Goal: Use online tool/utility: Utilize a website feature to perform a specific function

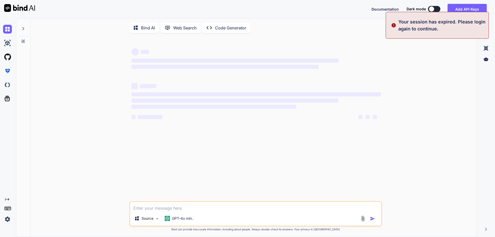
type textarea "x"
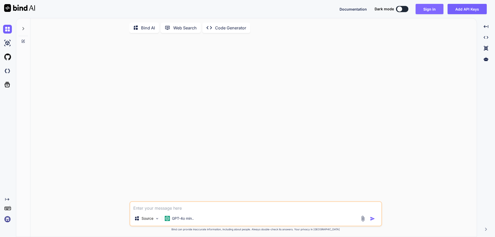
click at [431, 9] on button "Sign in" at bounding box center [430, 9] width 28 height 10
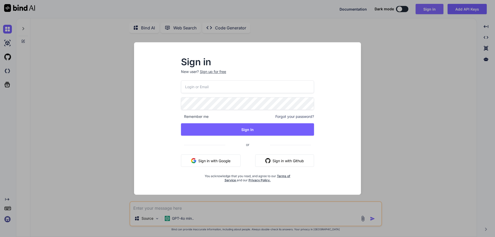
type input "swissmadedirect@gmail.com"
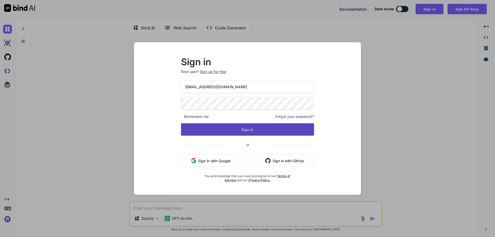
click at [258, 128] on button "Sign In" at bounding box center [247, 129] width 133 height 12
click at [235, 127] on button "Sign In" at bounding box center [247, 129] width 133 height 12
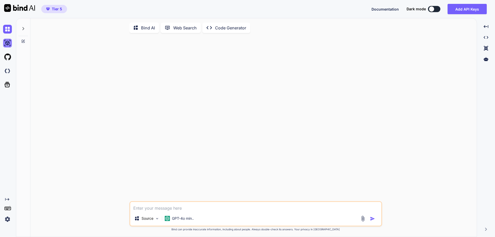
click at [7, 43] on img at bounding box center [7, 43] width 9 height 9
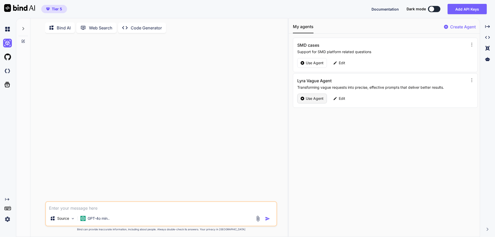
click at [321, 100] on p "Use Agent" at bounding box center [315, 98] width 18 height 5
type textarea "x"
click at [23, 29] on icon at bounding box center [23, 29] width 4 height 4
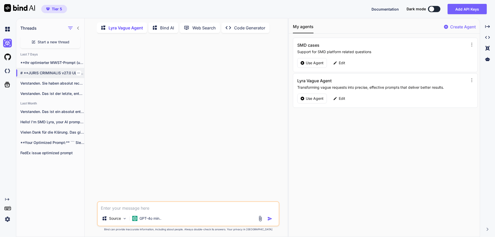
click at [47, 73] on p "# **JURIS CRIMINALIS v27.0 ULTIMATE - DER..." at bounding box center [52, 72] width 64 height 5
click at [50, 62] on p "**Ihr optimierter MWST-Prompt (unter 8000 Zeichen):** ```..." at bounding box center [52, 62] width 64 height 5
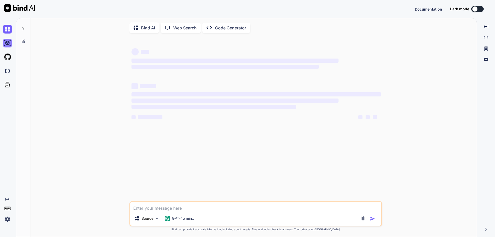
click at [9, 42] on img at bounding box center [7, 43] width 9 height 9
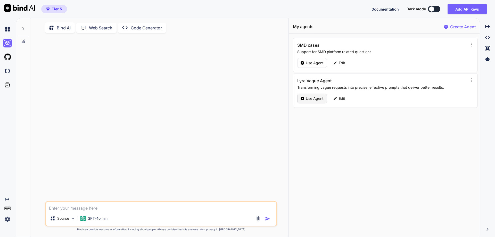
click at [312, 98] on p "Use Agent" at bounding box center [315, 98] width 18 height 5
type textarea "x"
click at [22, 26] on div at bounding box center [23, 27] width 10 height 18
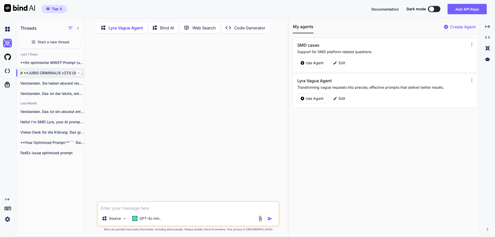
click at [37, 73] on p "# **JURIS CRIMINALIS v27.0 ULTIMATE - DER..." at bounding box center [52, 72] width 64 height 5
click at [39, 82] on p "Verstanden. Sie haben absolut recht. Die exakte,..." at bounding box center [52, 83] width 64 height 5
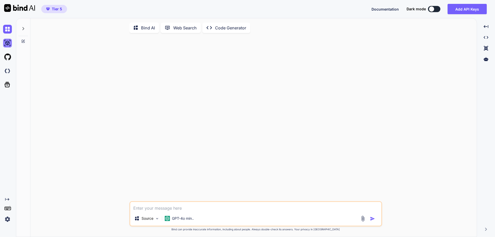
click at [6, 44] on img at bounding box center [7, 43] width 9 height 9
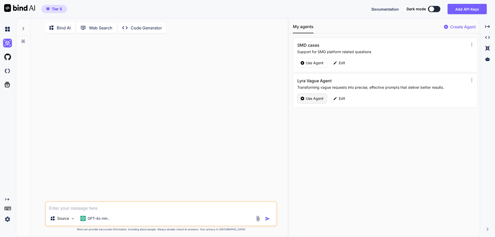
click at [307, 98] on p "Use Agent" at bounding box center [315, 98] width 18 height 5
click at [317, 97] on p "Use Agent" at bounding box center [315, 98] width 18 height 5
click at [25, 27] on icon at bounding box center [23, 29] width 4 height 4
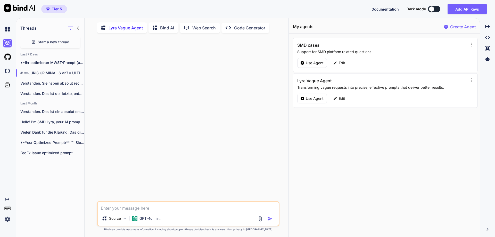
type textarea "x"
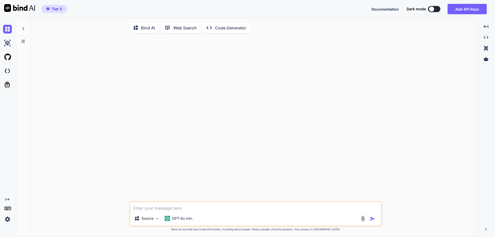
click at [24, 26] on div at bounding box center [23, 27] width 10 height 18
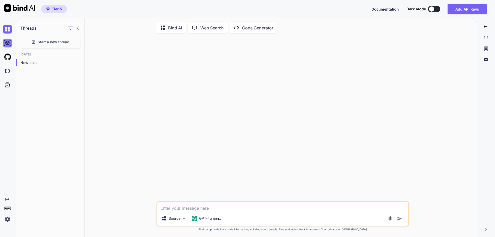
click at [10, 45] on img at bounding box center [7, 43] width 9 height 9
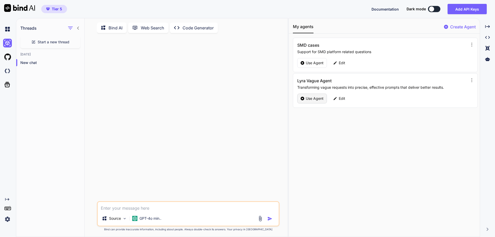
click at [321, 99] on p "Use Agent" at bounding box center [315, 98] width 18 height 5
type textarea "x"
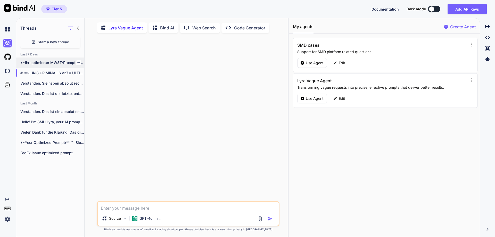
click at [55, 63] on p "**Ihr optimierter MWST-Prompt (unter 8000 Zeichen):** ```..." at bounding box center [52, 62] width 64 height 5
